Goal: Task Accomplishment & Management: Use online tool/utility

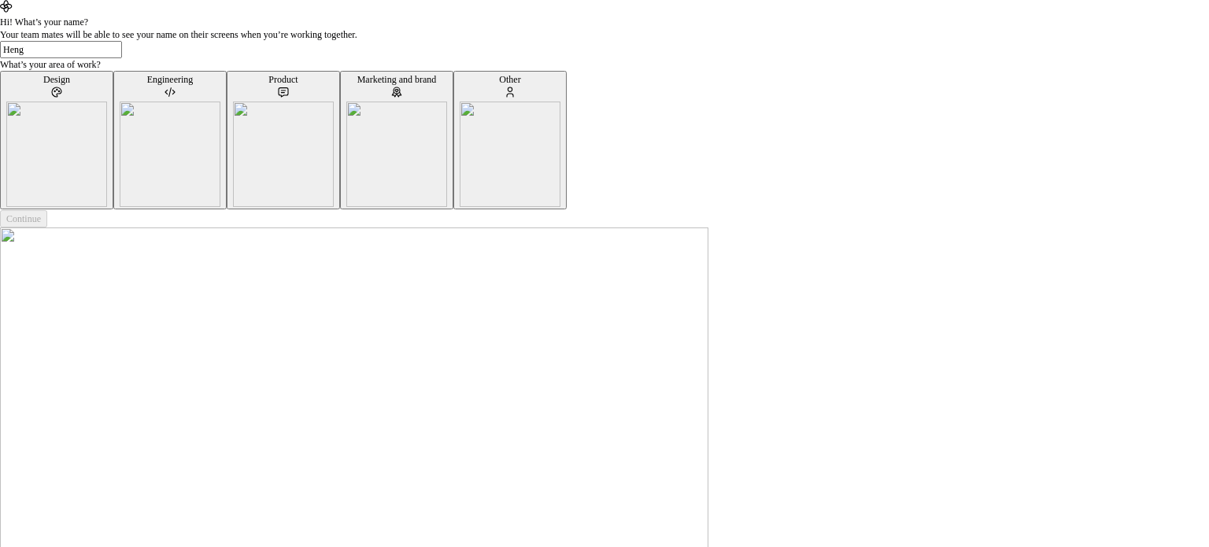
click at [122, 58] on input "Heng" at bounding box center [61, 49] width 122 height 17
type input "Heng"
click at [107, 207] on div "Design" at bounding box center [56, 140] width 101 height 134
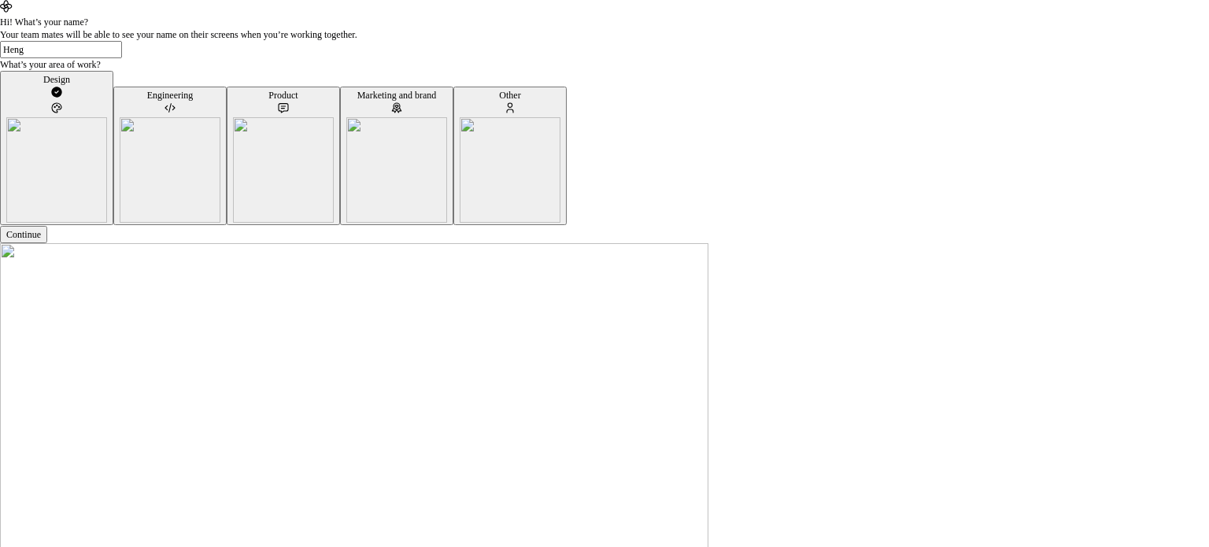
click at [220, 223] on img "button" at bounding box center [170, 169] width 101 height 105
click at [47, 243] on button "Continue" at bounding box center [23, 234] width 47 height 17
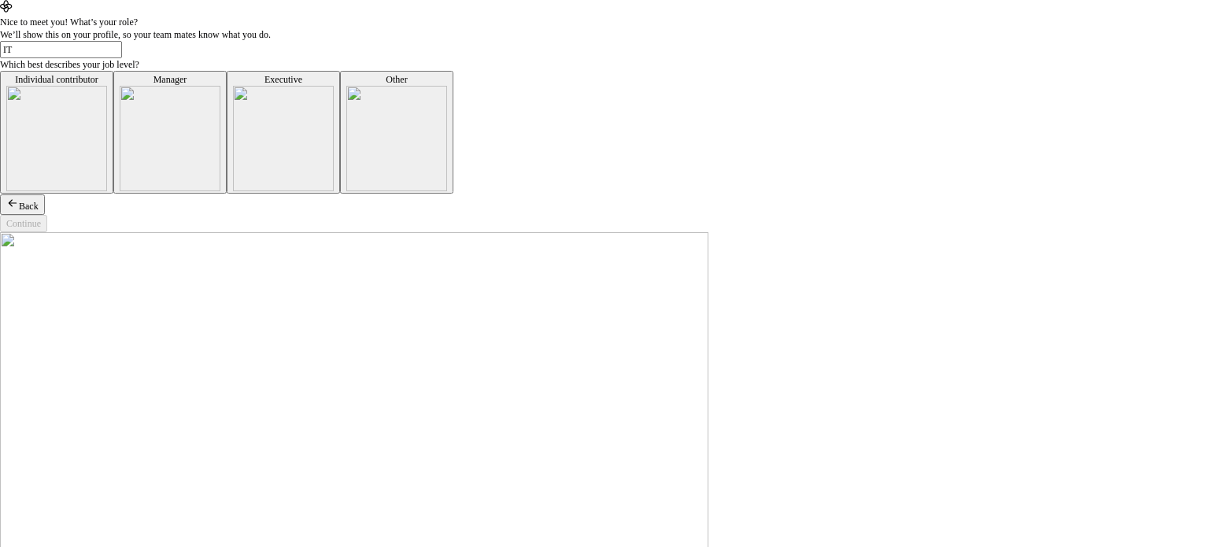
type input "I"
type input "Developer"
click at [261, 191] on img "button" at bounding box center [283, 138] width 101 height 105
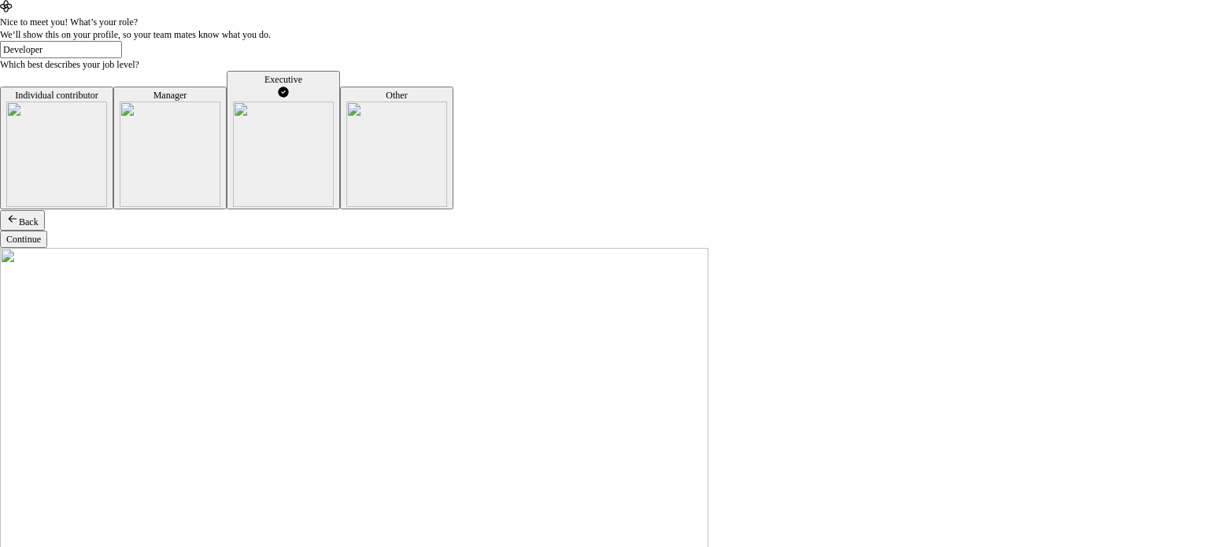
click at [47, 248] on button "Continue" at bounding box center [23, 239] width 47 height 17
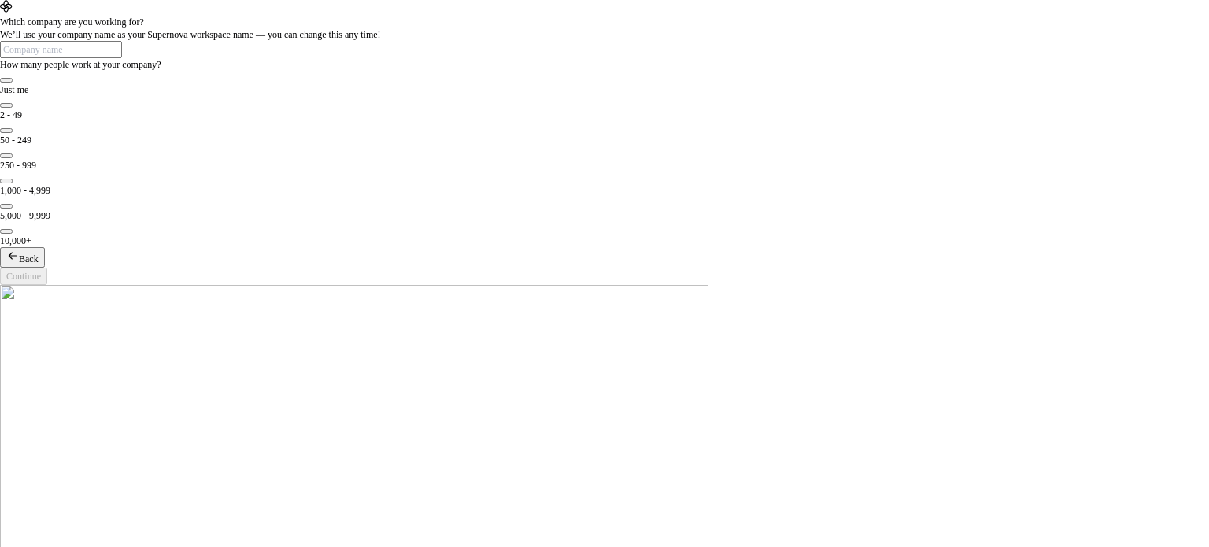
click at [45, 268] on button "Back" at bounding box center [22, 257] width 45 height 20
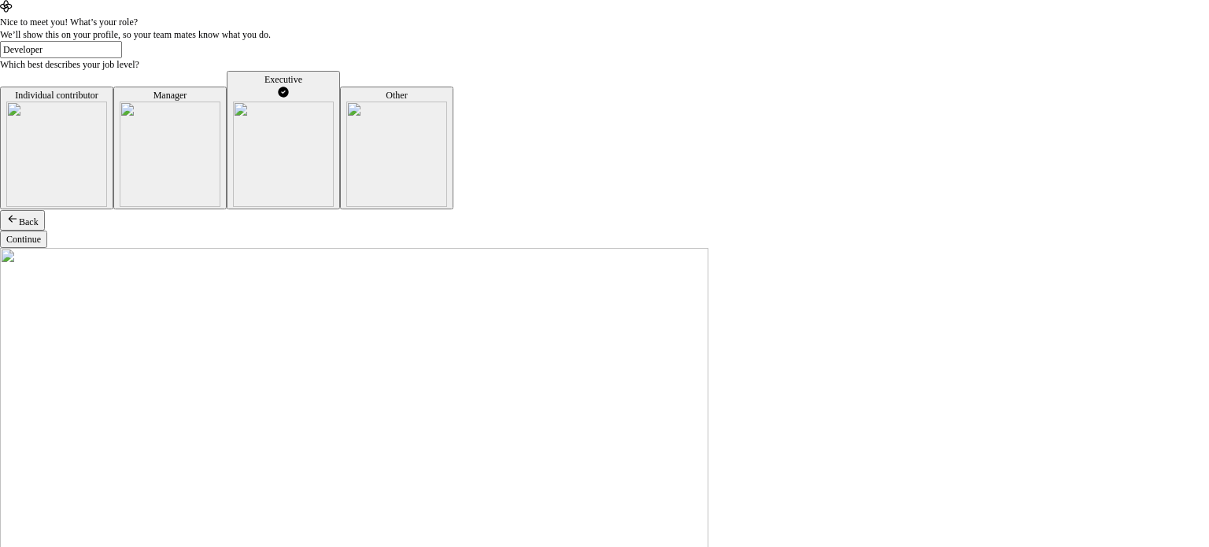
click at [107, 102] on div "Individual contributor" at bounding box center [56, 95] width 101 height 13
click at [47, 248] on button "Continue" at bounding box center [23, 239] width 47 height 17
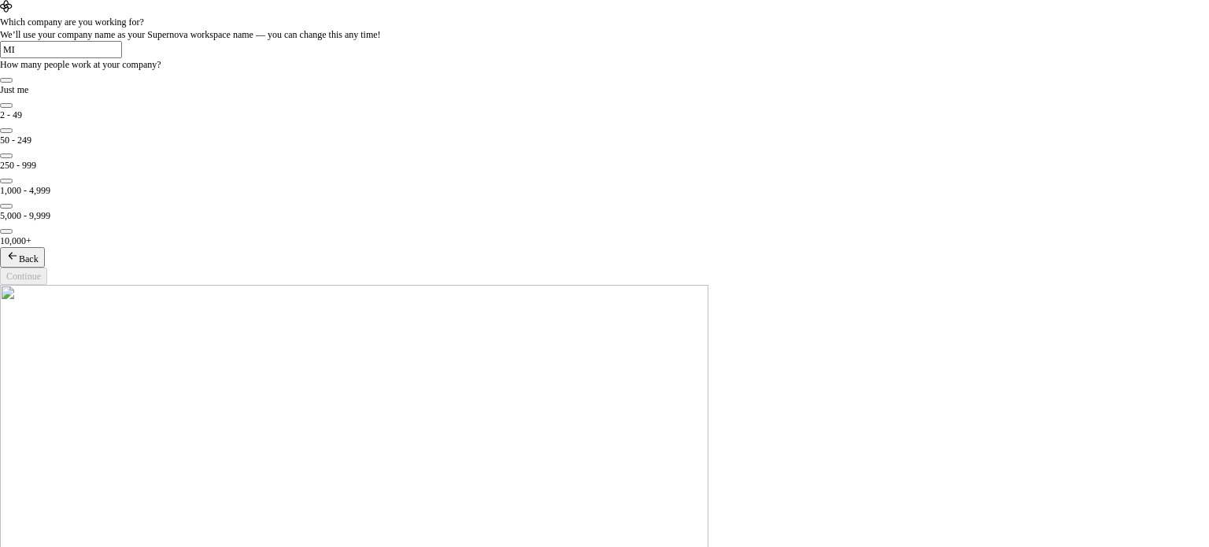
type input "M"
type input "[GEOGRAPHIC_DATA]"
click at [13, 83] on button "Just me" at bounding box center [6, 80] width 13 height 5
click at [142, 172] on div "250 - 999" at bounding box center [604, 165] width 1209 height 13
click at [13, 158] on button "250 - 999" at bounding box center [6, 156] width 13 height 5
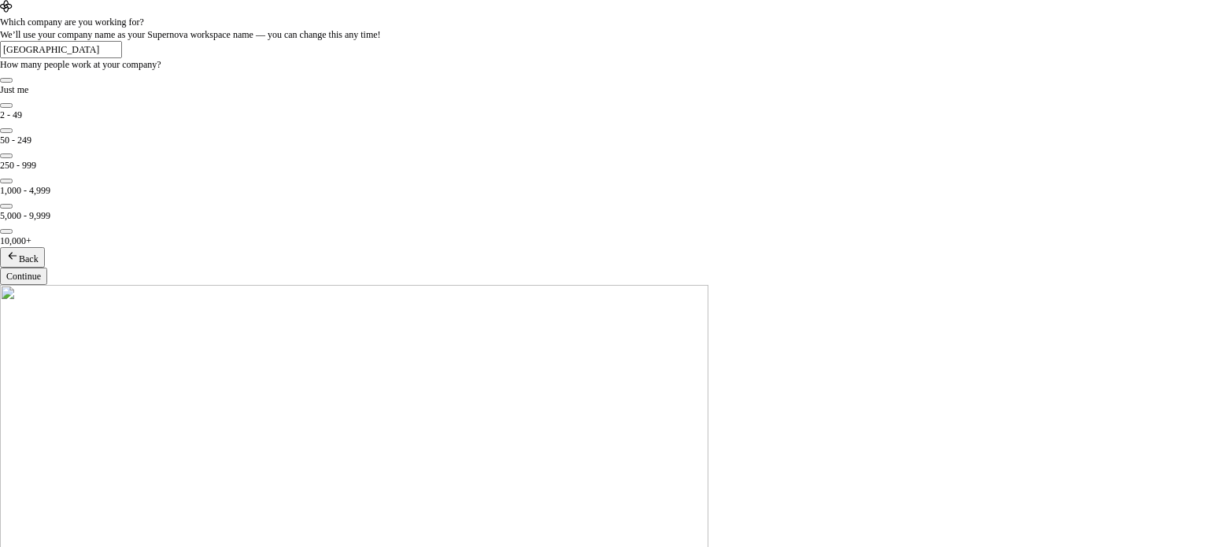
click at [47, 285] on button "Continue" at bounding box center [23, 276] width 47 height 17
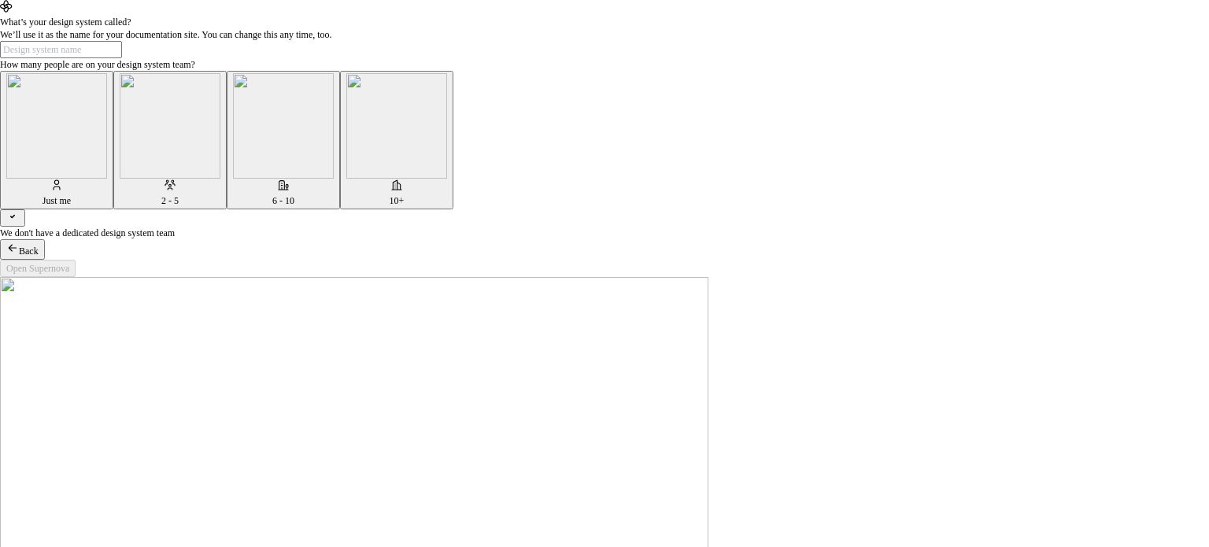
click at [220, 179] on img "button" at bounding box center [170, 125] width 101 height 105
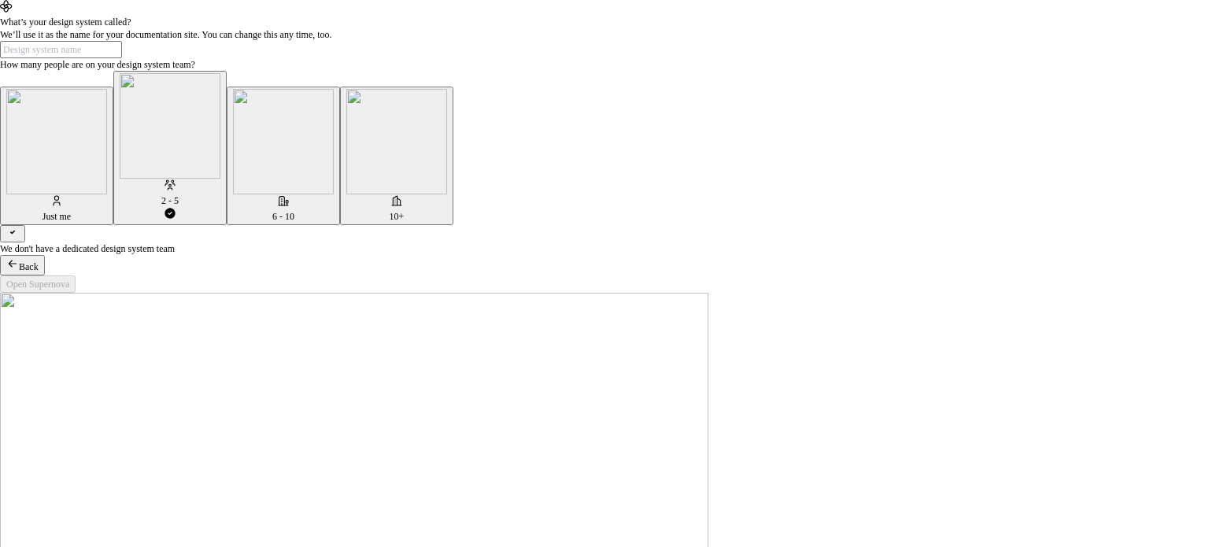
click at [304, 255] on div "What’s your design system called? We’ll use it as the name for your documentati…" at bounding box center [604, 135] width 1209 height 239
click at [122, 58] on input "text" at bounding box center [61, 49] width 122 height 17
type input "Development"
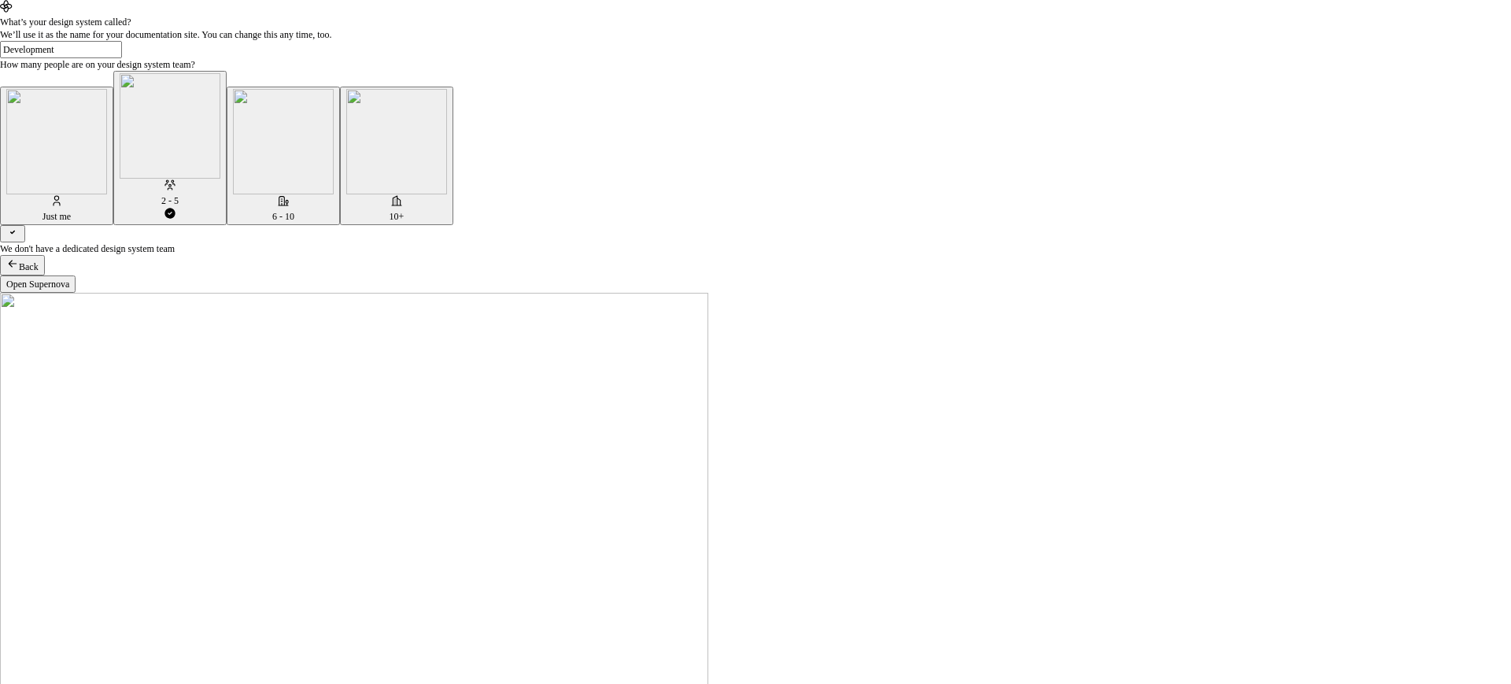
click at [76, 293] on button "Open Supernova" at bounding box center [38, 284] width 76 height 17
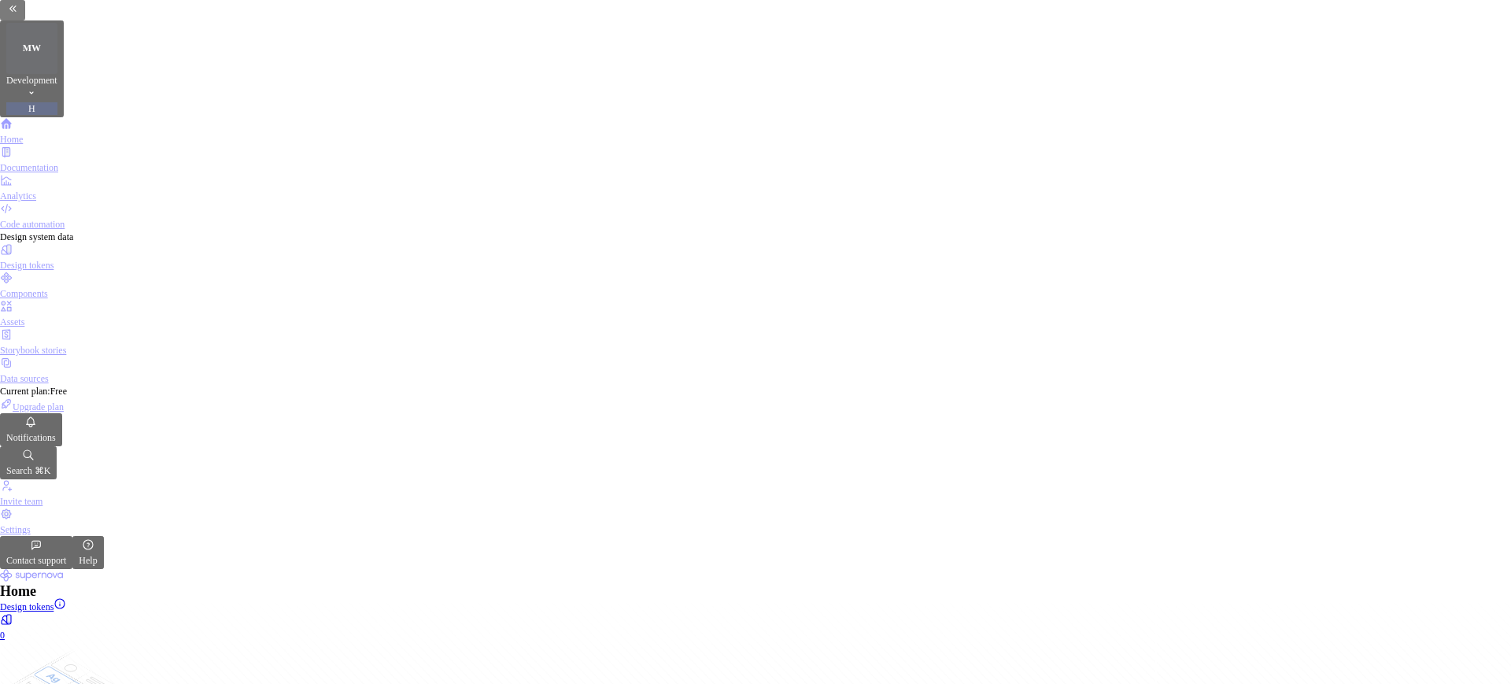
click at [489, 496] on div "Figma library Import styles, components and icons." at bounding box center [499, 508] width 141 height 41
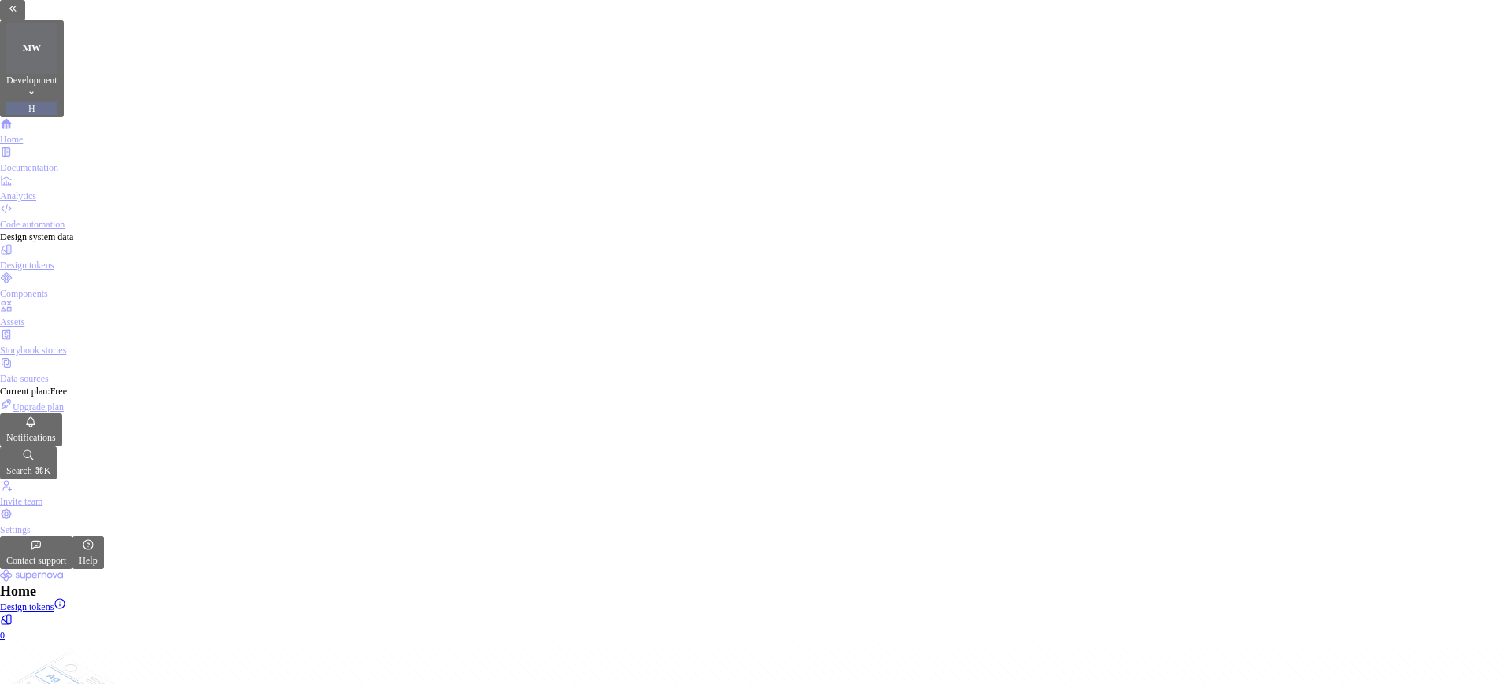
paste input "[URL][DOMAIN_NAME]"
type input "[URL][DOMAIN_NAME]"
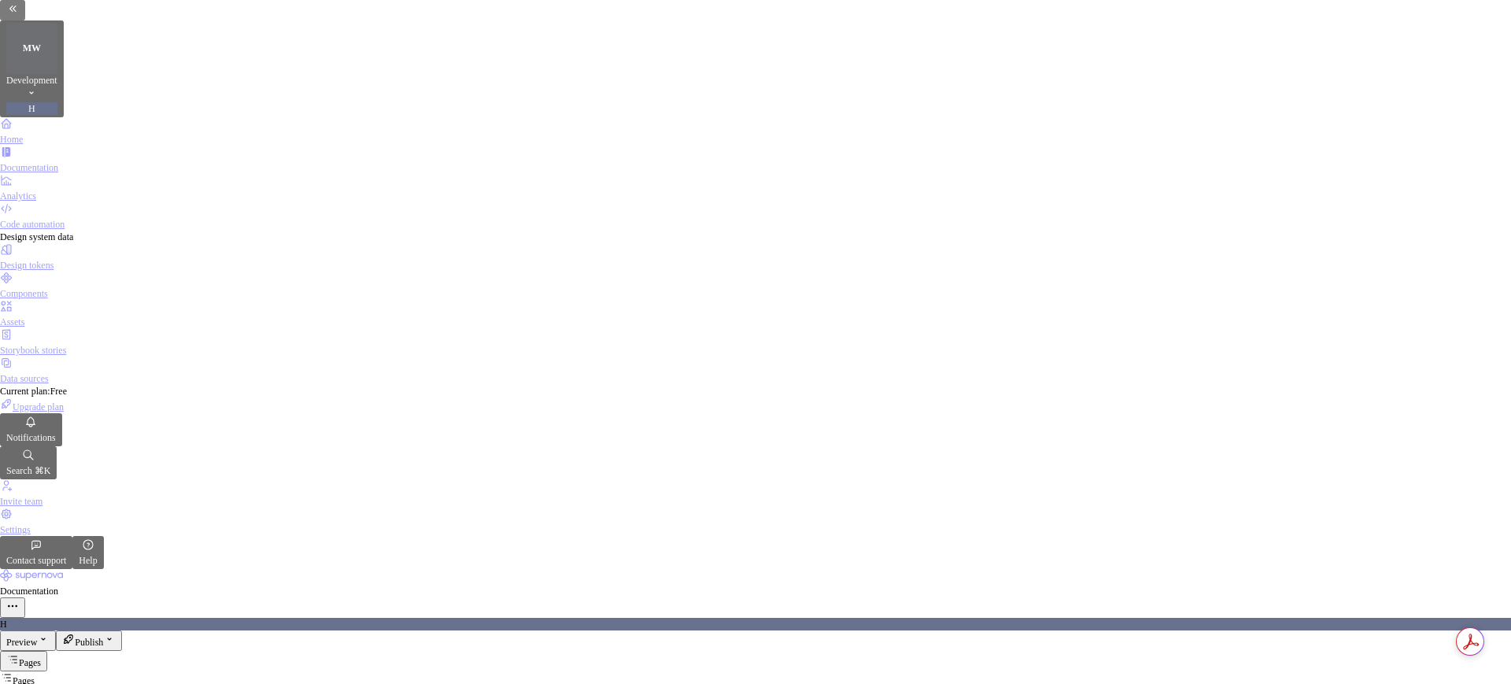
scroll to position [1295, 0]
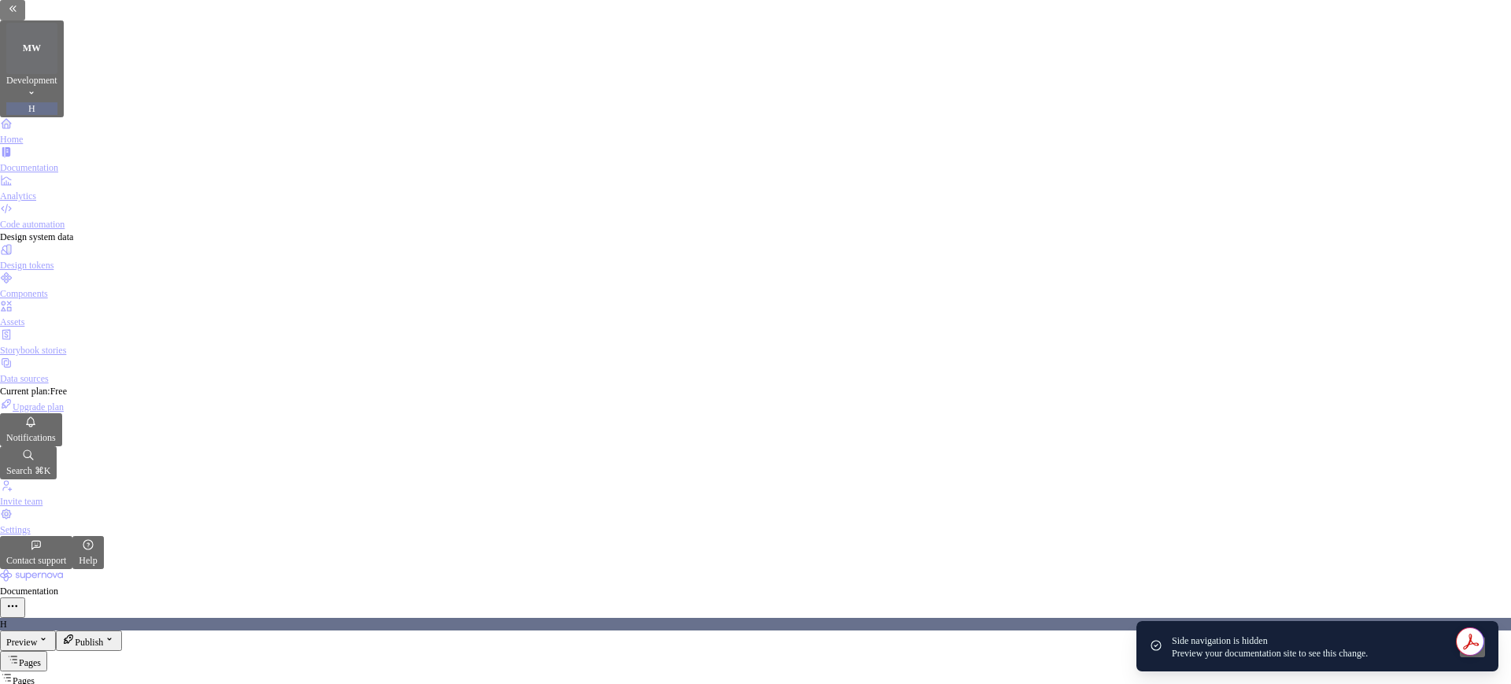
click at [56, 546] on button "Preview" at bounding box center [28, 641] width 56 height 20
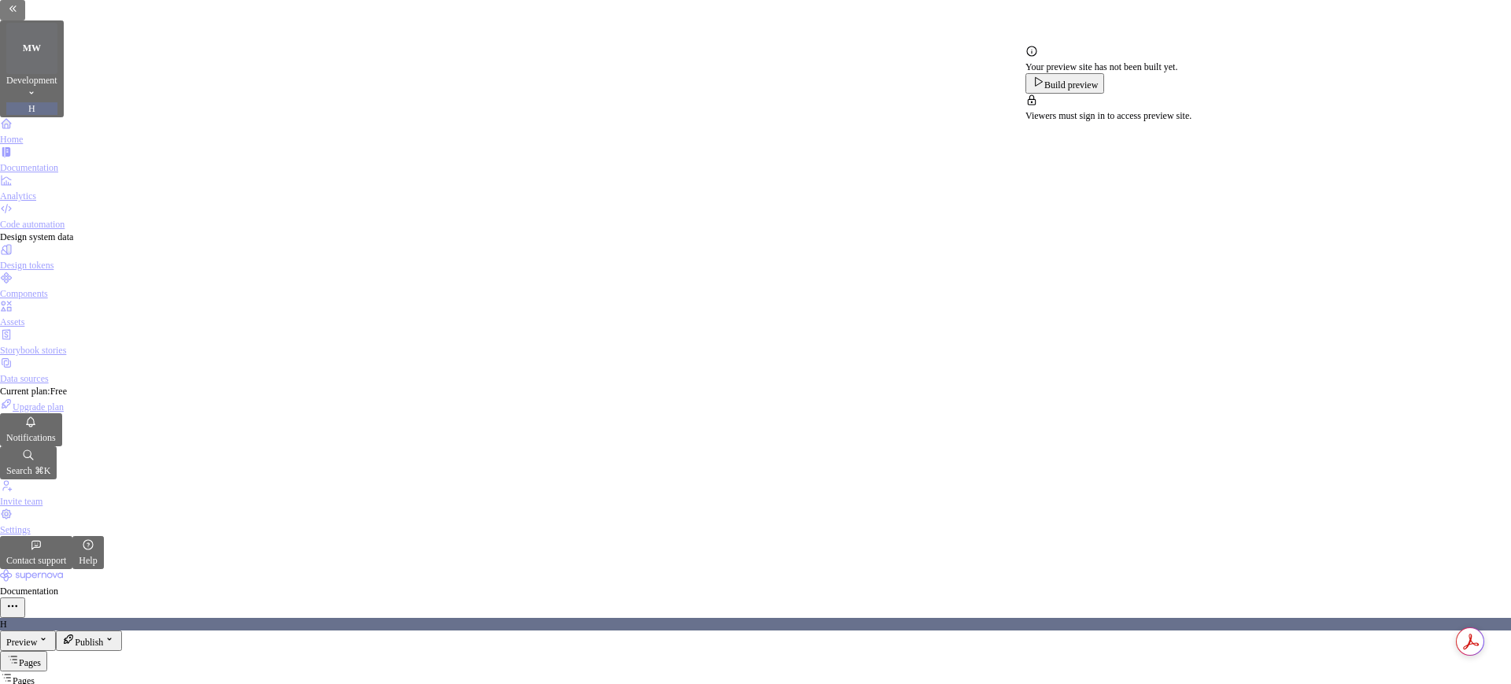
click at [1098, 91] on span "Build preview" at bounding box center [1072, 85] width 54 height 11
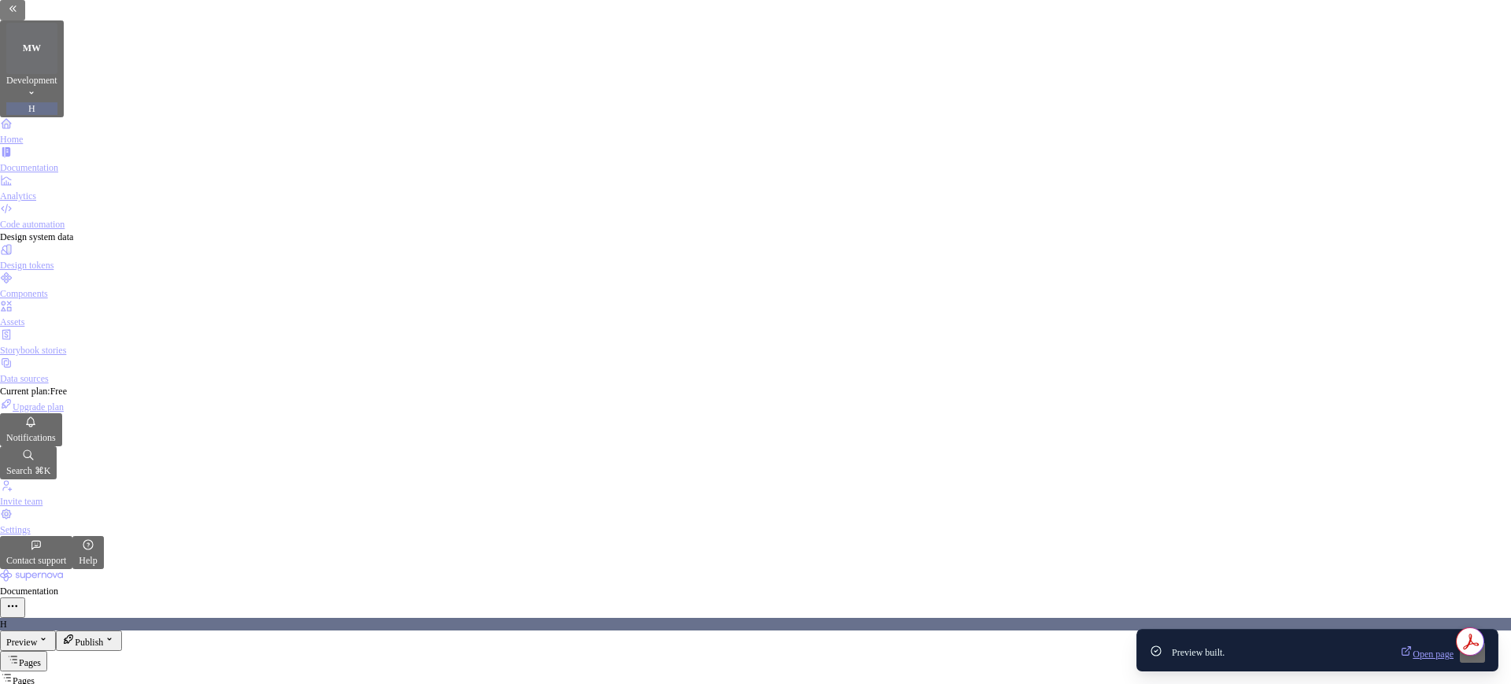
click at [1208, 546] on span "Open page" at bounding box center [1433, 654] width 41 height 11
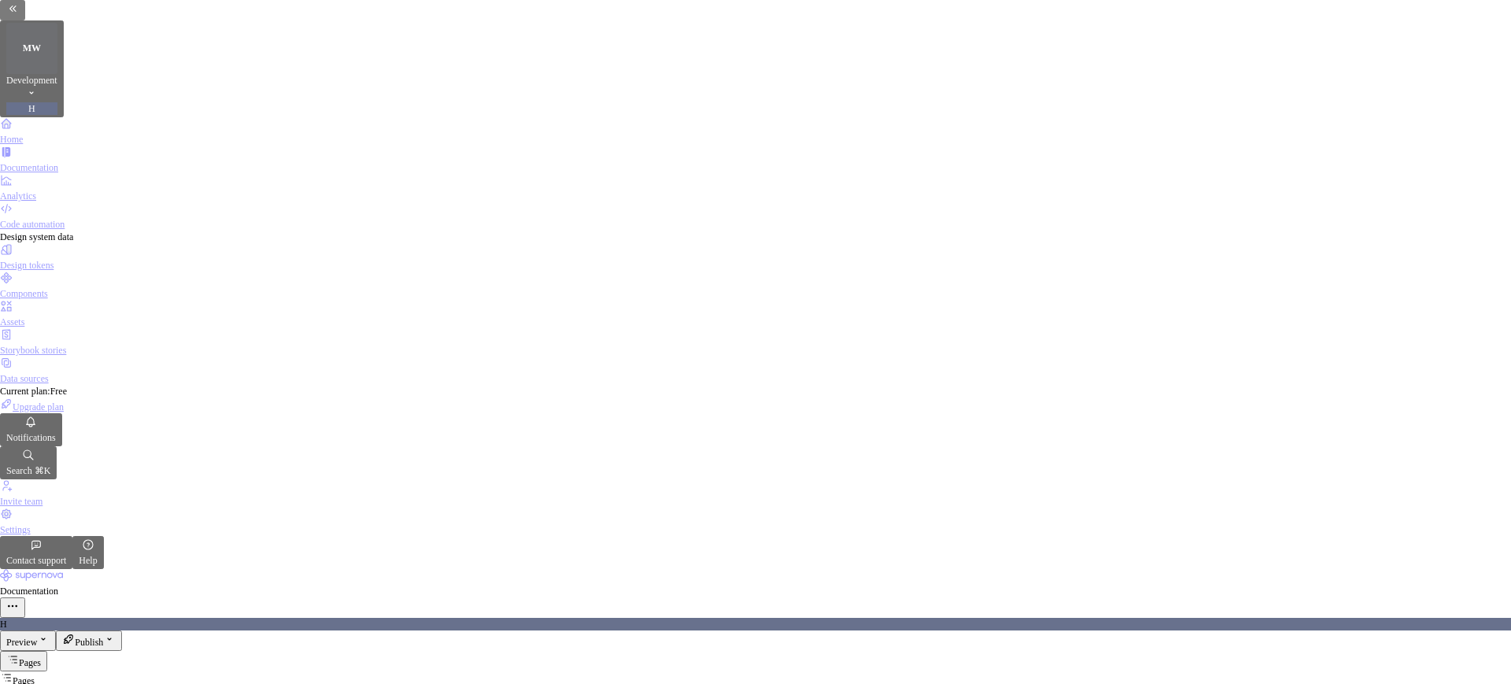
click at [79, 161] on div "Documentation" at bounding box center [755, 167] width 1511 height 13
click at [54, 117] on div "Home Documentation Analytics Code automation Design system data Design tokens C…" at bounding box center [755, 343] width 1511 height 452
type textarea "*"
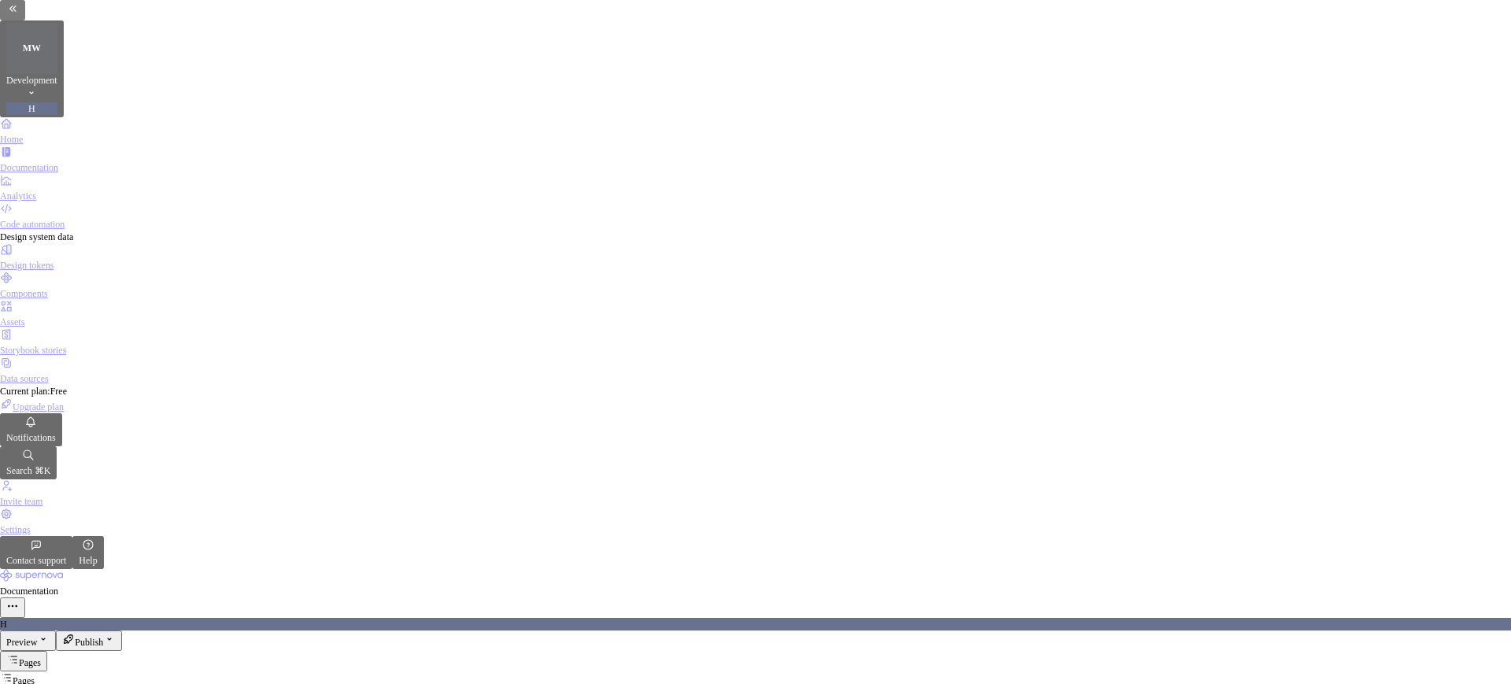
click at [50, 117] on div "Home" at bounding box center [755, 131] width 1511 height 28
